Goal: Check status: Check status

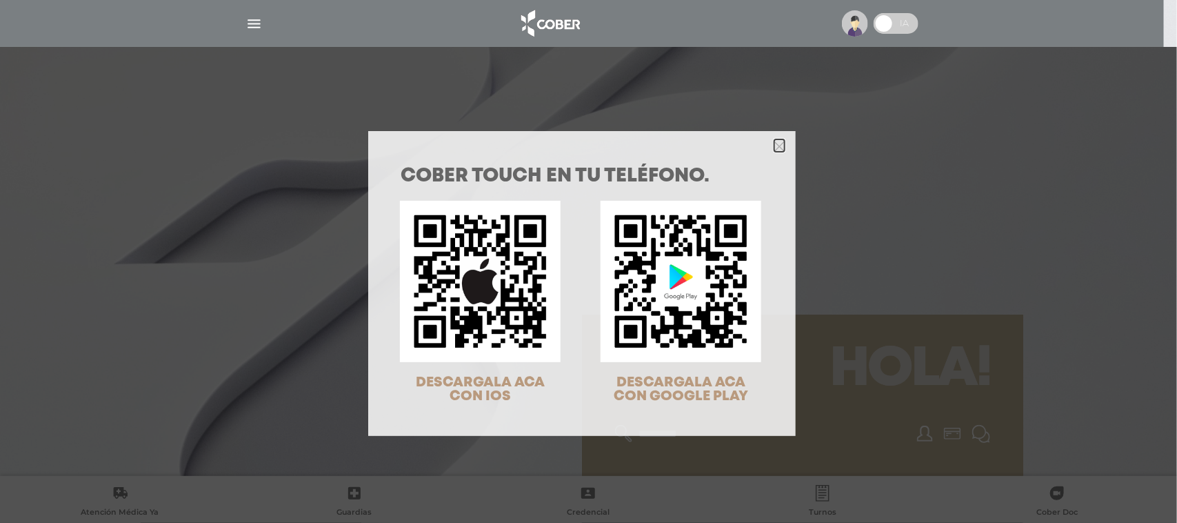
click at [777, 143] on polygon "Close" at bounding box center [780, 146] width 10 height 10
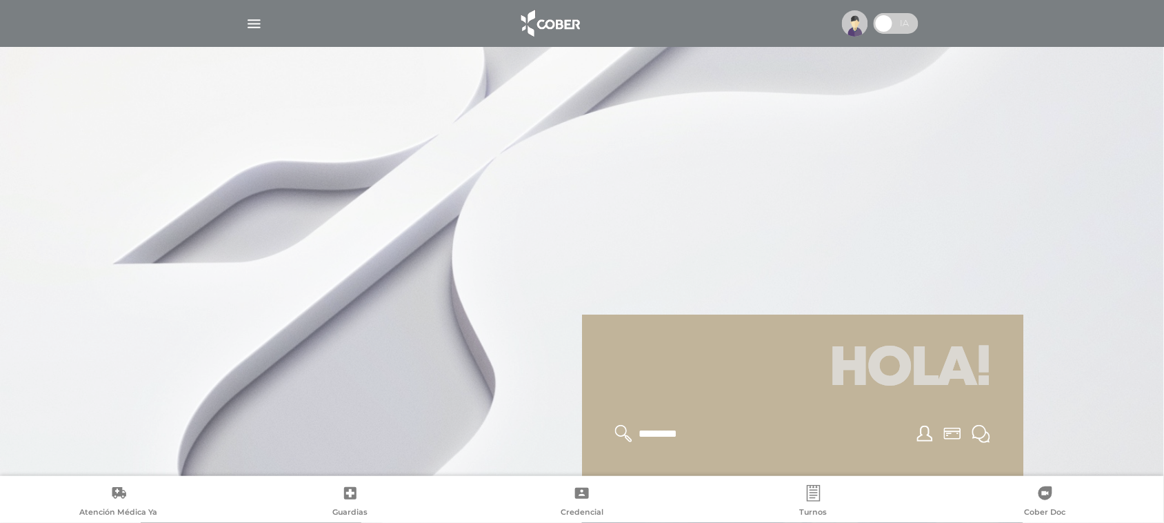
scroll to position [287, 0]
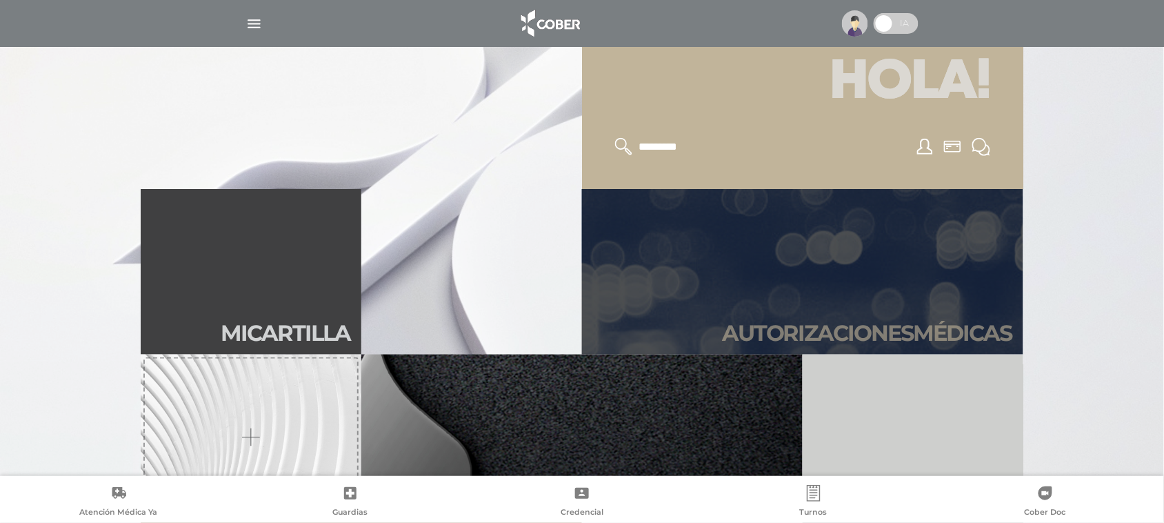
click at [831, 324] on h2 "Autori zaciones médicas" at bounding box center [867, 333] width 290 height 26
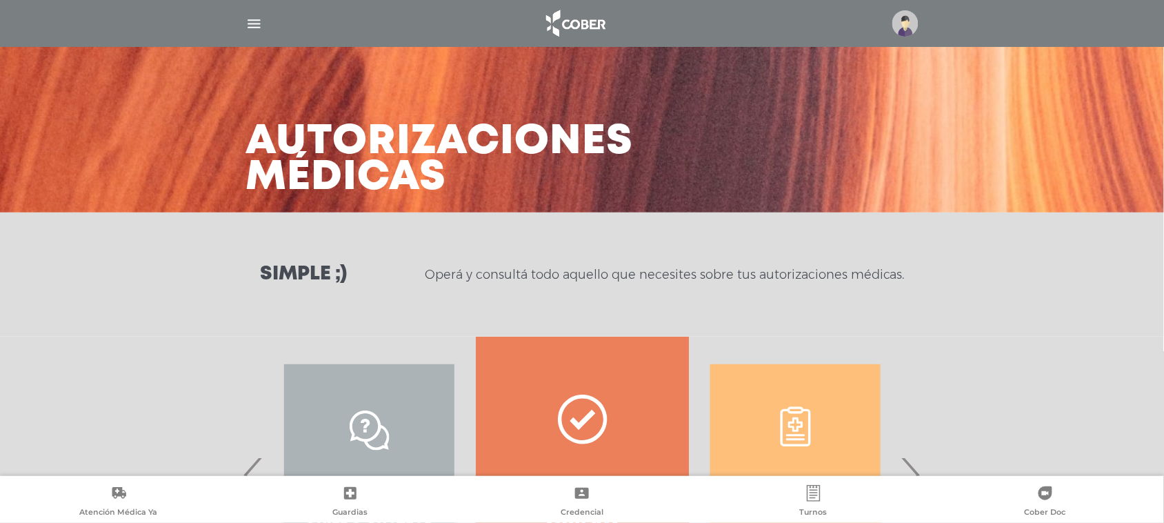
scroll to position [169, 0]
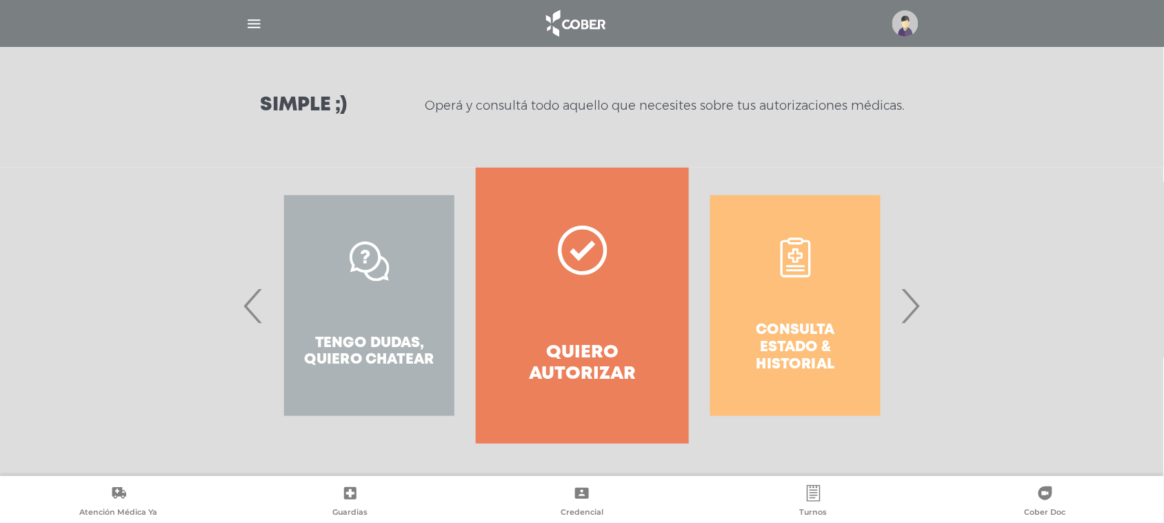
click at [913, 309] on span "›" at bounding box center [910, 305] width 27 height 74
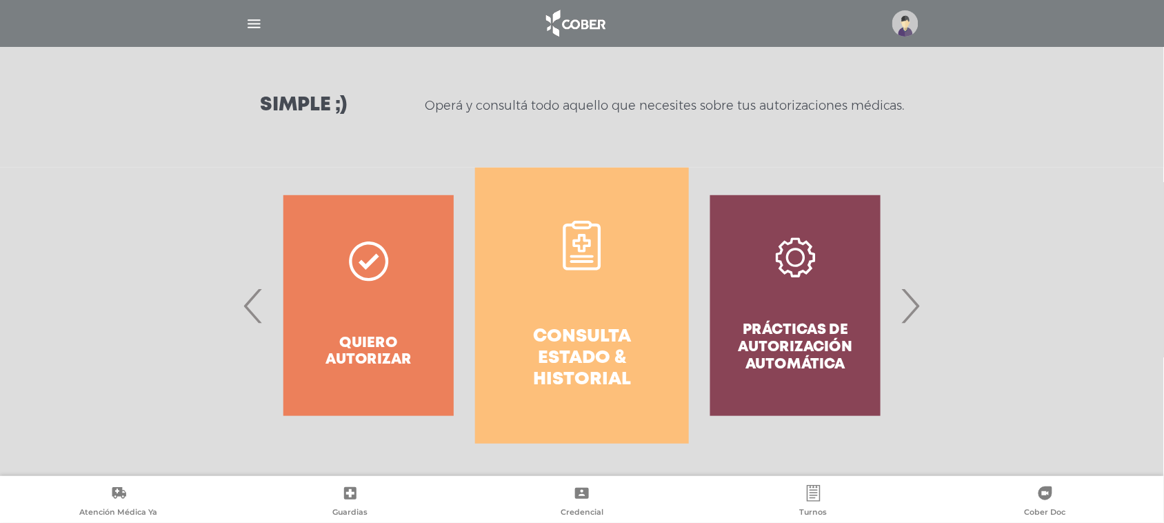
click at [601, 374] on h4 "Consulta estado & historial" at bounding box center [581, 358] width 163 height 65
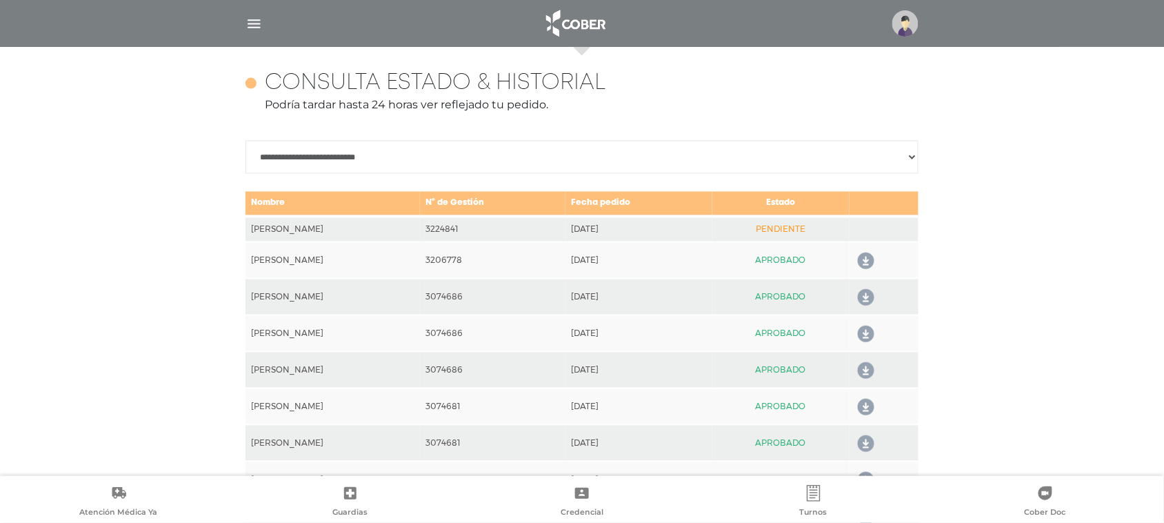
scroll to position [612, 0]
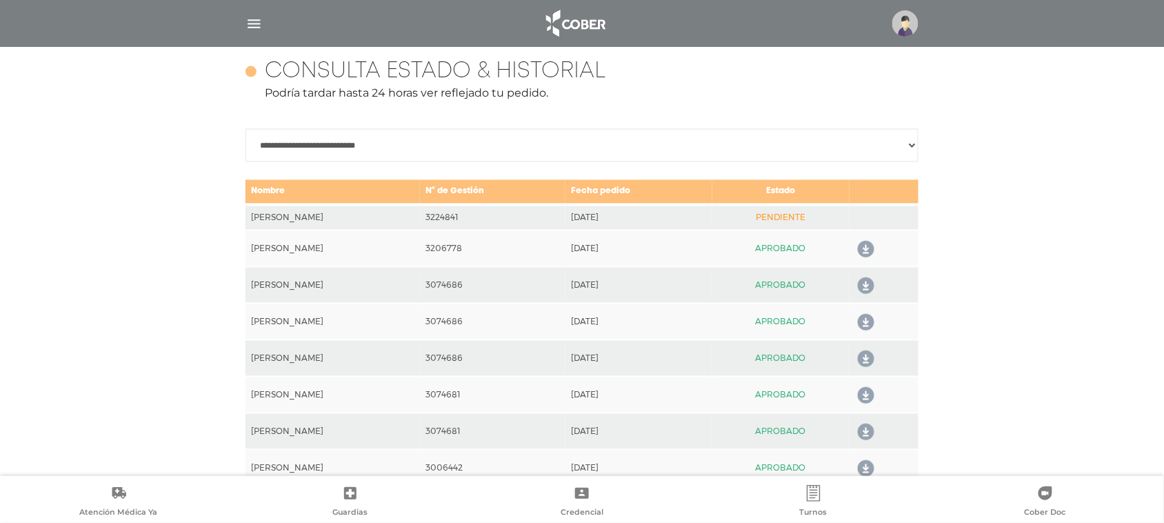
drag, startPoint x: 569, startPoint y: 219, endPoint x: 650, endPoint y: 215, distance: 81.5
click at [650, 215] on tr "[PERSON_NAME] 3224841 [DATE] PENDIENTE" at bounding box center [582, 218] width 673 height 26
click at [655, 218] on td "[DATE]" at bounding box center [639, 218] width 147 height 26
